Goal: Task Accomplishment & Management: Manage account settings

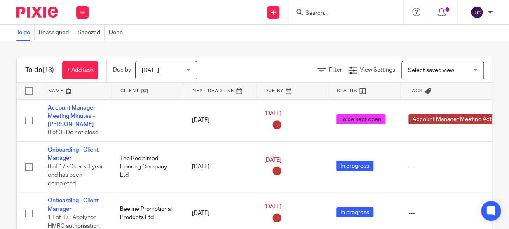
click at [317, 11] on input "Search" at bounding box center [342, 13] width 74 height 7
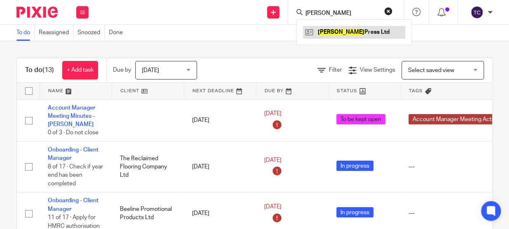
type input "daphne"
click at [320, 32] on link at bounding box center [354, 32] width 102 height 12
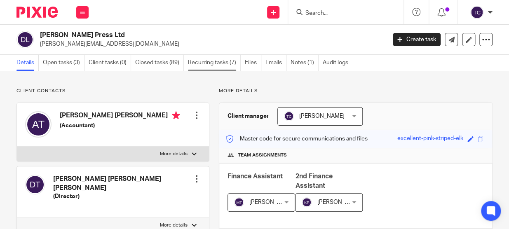
click at [218, 64] on link "Recurring tasks (7)" at bounding box center [214, 63] width 53 height 16
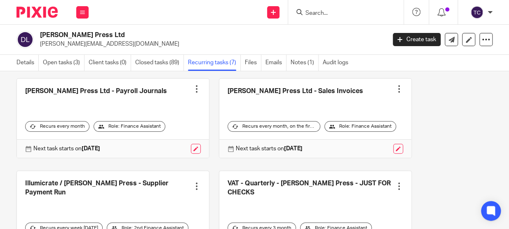
scroll to position [150, 0]
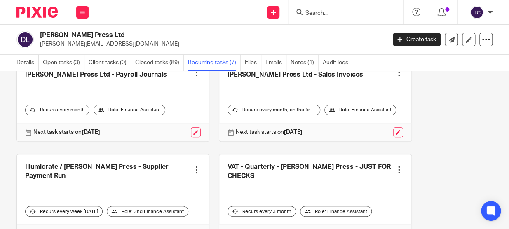
click at [118, 75] on link at bounding box center [113, 102] width 192 height 80
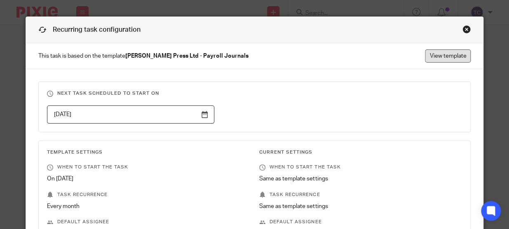
click at [447, 60] on link "View template" at bounding box center [448, 55] width 46 height 13
click at [465, 29] on div "Close this dialog window" at bounding box center [467, 29] width 8 height 8
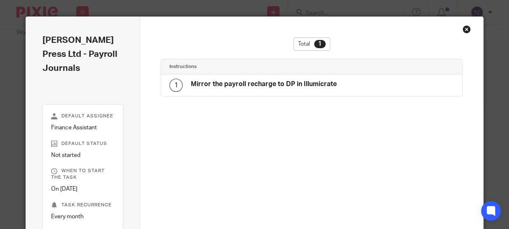
click at [463, 29] on div "Close this dialog window" at bounding box center [467, 29] width 8 height 8
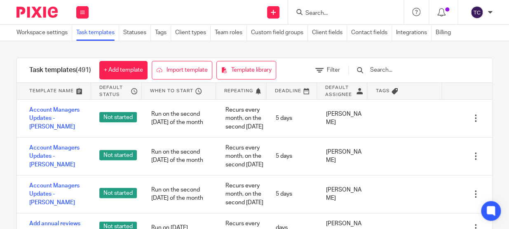
click at [324, 12] on input "Search" at bounding box center [342, 13] width 74 height 7
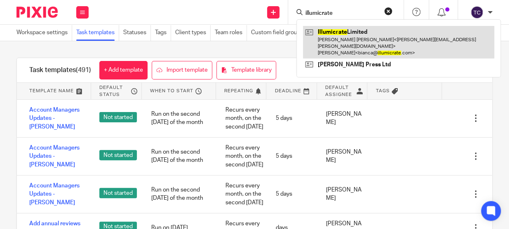
type input "illumicrate"
click at [368, 41] on link at bounding box center [398, 42] width 191 height 33
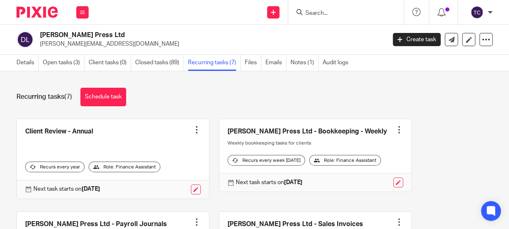
drag, startPoint x: 0, startPoint y: 0, endPoint x: 327, endPoint y: 13, distance: 327.2
click at [327, 13] on input "Search" at bounding box center [342, 13] width 74 height 7
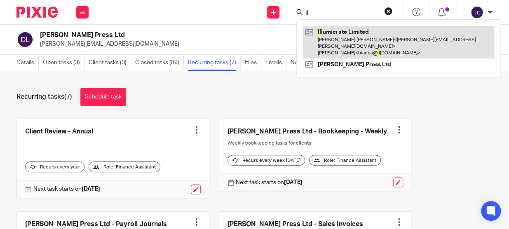
type input "il"
click at [332, 29] on link at bounding box center [398, 42] width 191 height 33
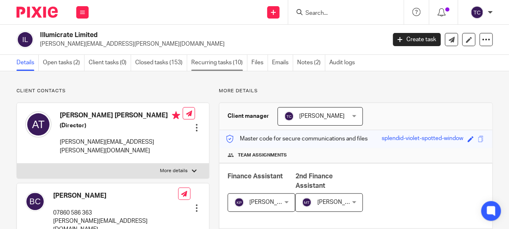
click at [226, 64] on link "Recurring tasks (10)" at bounding box center [219, 63] width 56 height 16
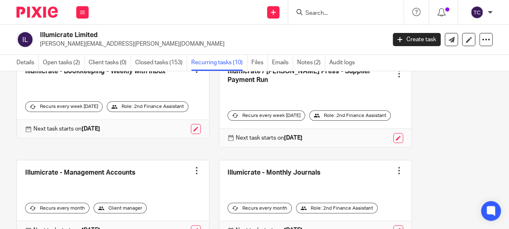
scroll to position [131, 0]
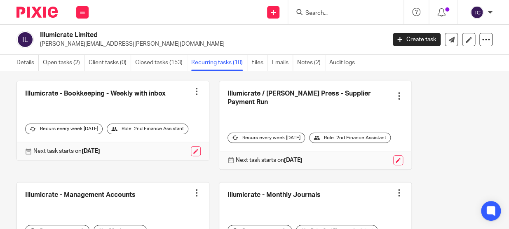
click at [277, 195] on link at bounding box center [315, 223] width 192 height 80
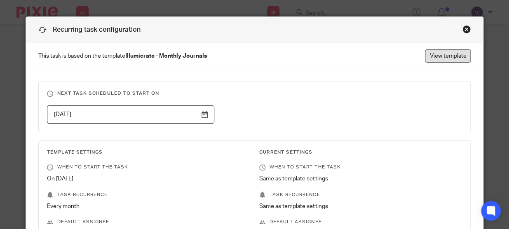
click at [431, 53] on link "View template" at bounding box center [448, 55] width 46 height 13
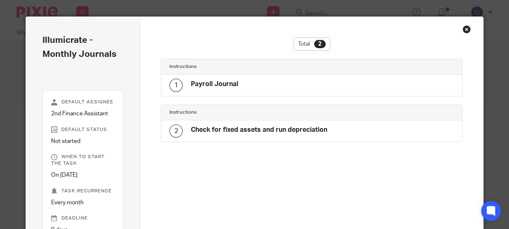
scroll to position [124, 0]
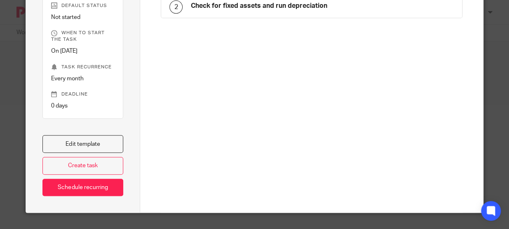
drag, startPoint x: 118, startPoint y: 141, endPoint x: 157, endPoint y: 134, distance: 39.9
click at [118, 141] on link "Edit template" at bounding box center [82, 144] width 81 height 18
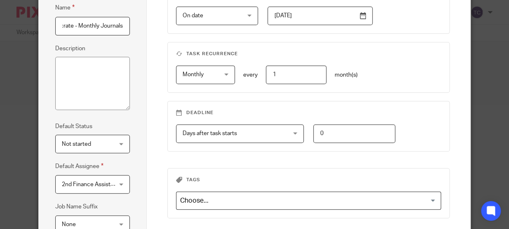
scroll to position [173, 0]
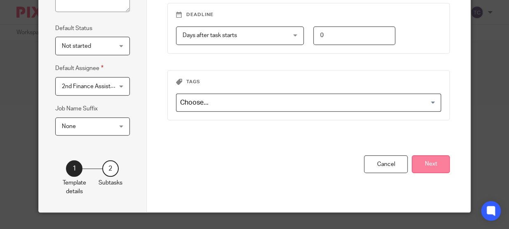
click at [421, 163] on button "Next" at bounding box center [431, 164] width 38 height 18
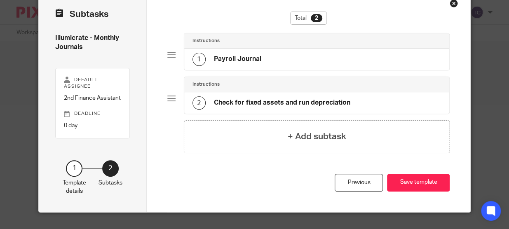
scroll to position [25, 0]
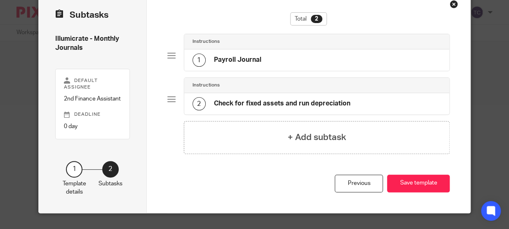
click at [265, 61] on div "1 Payroll Journal" at bounding box center [317, 59] width 266 height 21
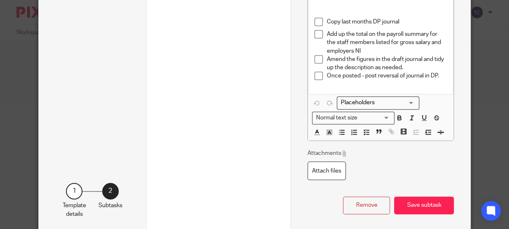
scroll to position [256, 0]
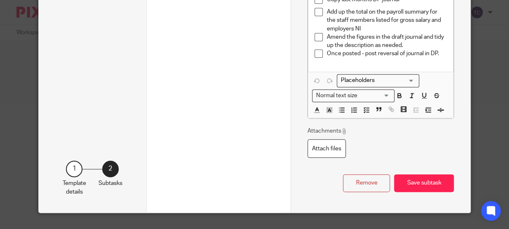
drag, startPoint x: 403, startPoint y: 182, endPoint x: 216, endPoint y: 110, distance: 200.5
click at [403, 182] on button "Save subtask" at bounding box center [424, 183] width 60 height 18
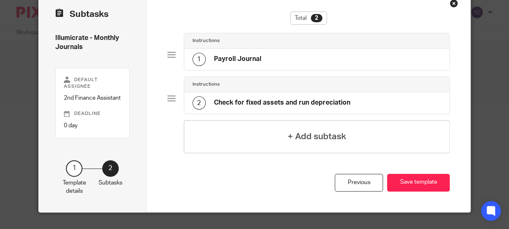
scroll to position [25, 0]
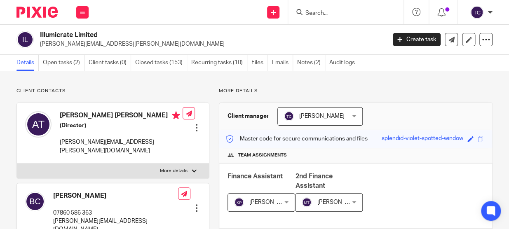
click at [334, 13] on input "Search" at bounding box center [342, 13] width 74 height 7
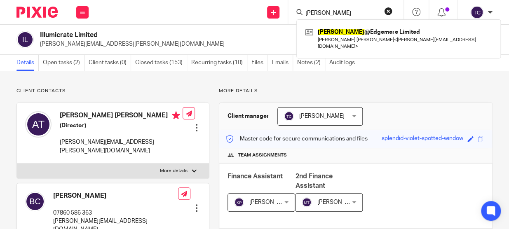
type input "wilcox"
click button "submit" at bounding box center [0, 0] width 0 height 0
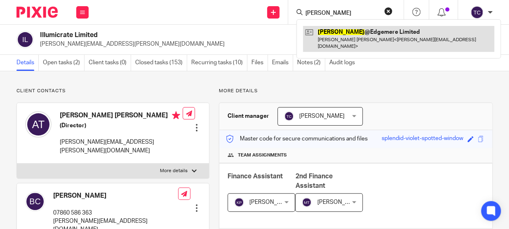
click at [352, 29] on link at bounding box center [398, 39] width 191 height 26
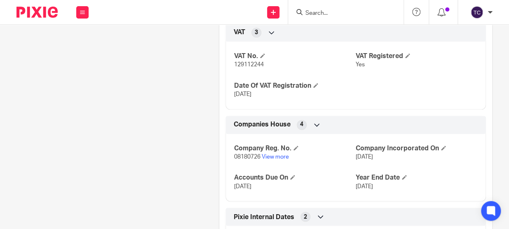
scroll to position [375, 0]
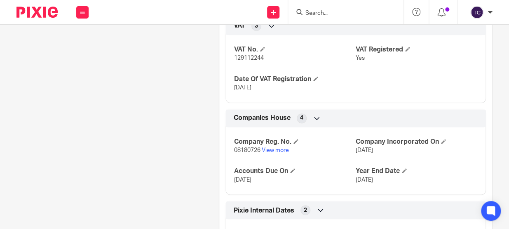
click at [248, 55] on span "129112244" at bounding box center [249, 58] width 30 height 6
click at [260, 47] on span at bounding box center [262, 49] width 5 height 5
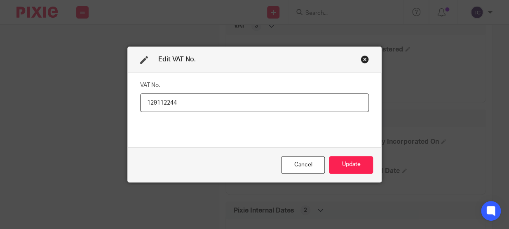
click at [145, 104] on input "129112244" at bounding box center [254, 103] width 229 height 19
